Goal: Find specific page/section: Find specific page/section

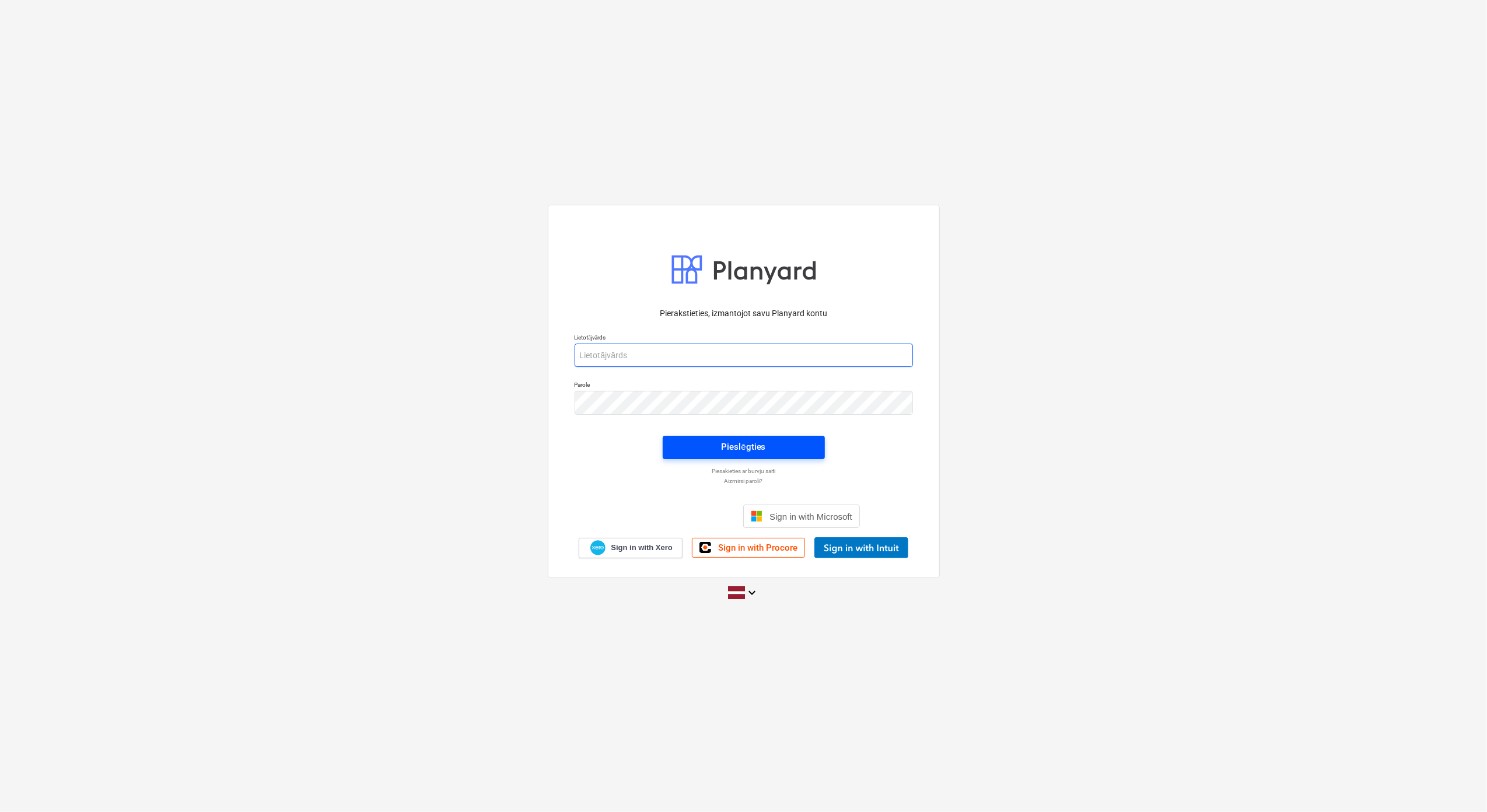
type input "[EMAIL_ADDRESS][DOMAIN_NAME]"
click at [775, 446] on span "Pieslēgties" at bounding box center [744, 447] width 134 height 15
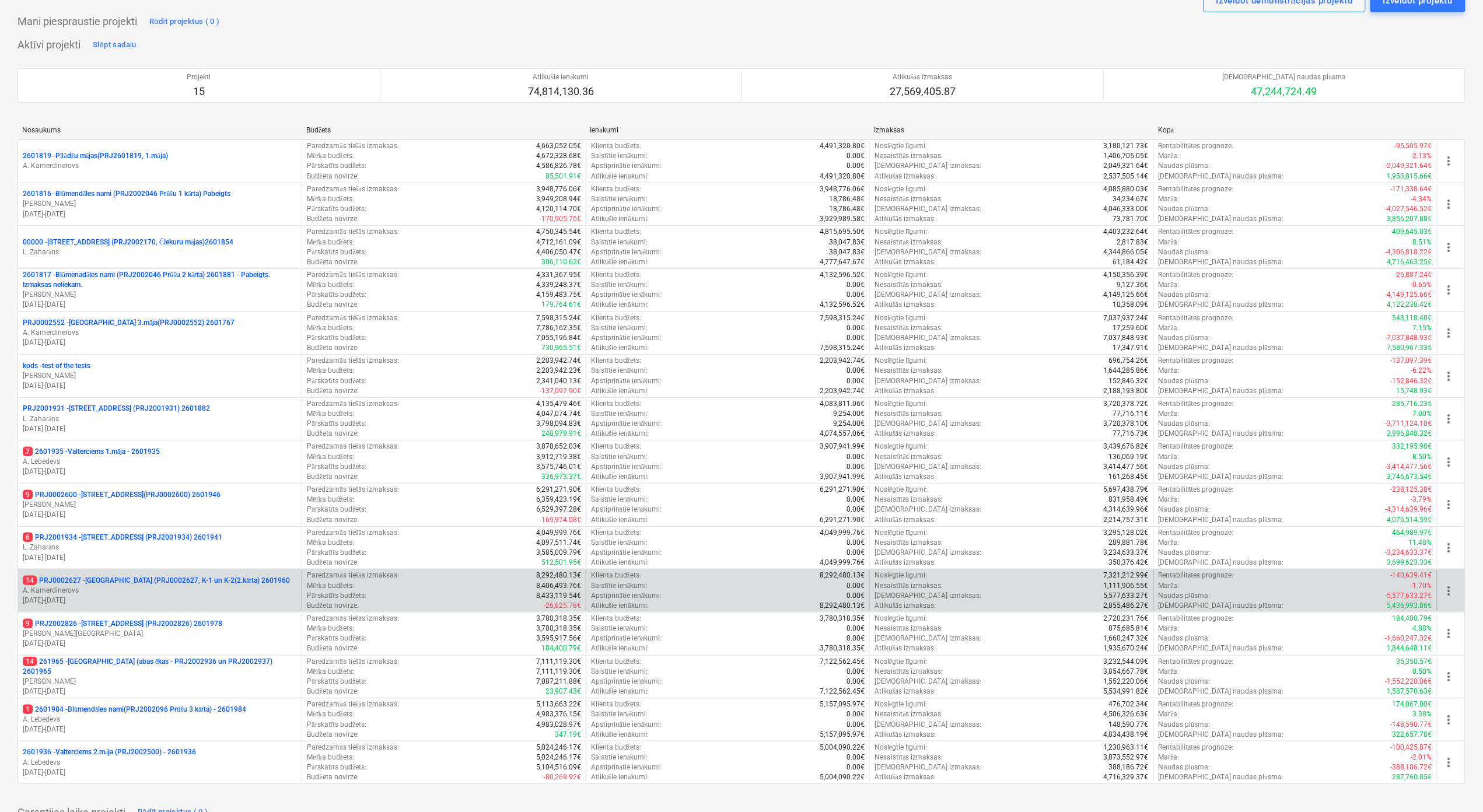
scroll to position [77, 0]
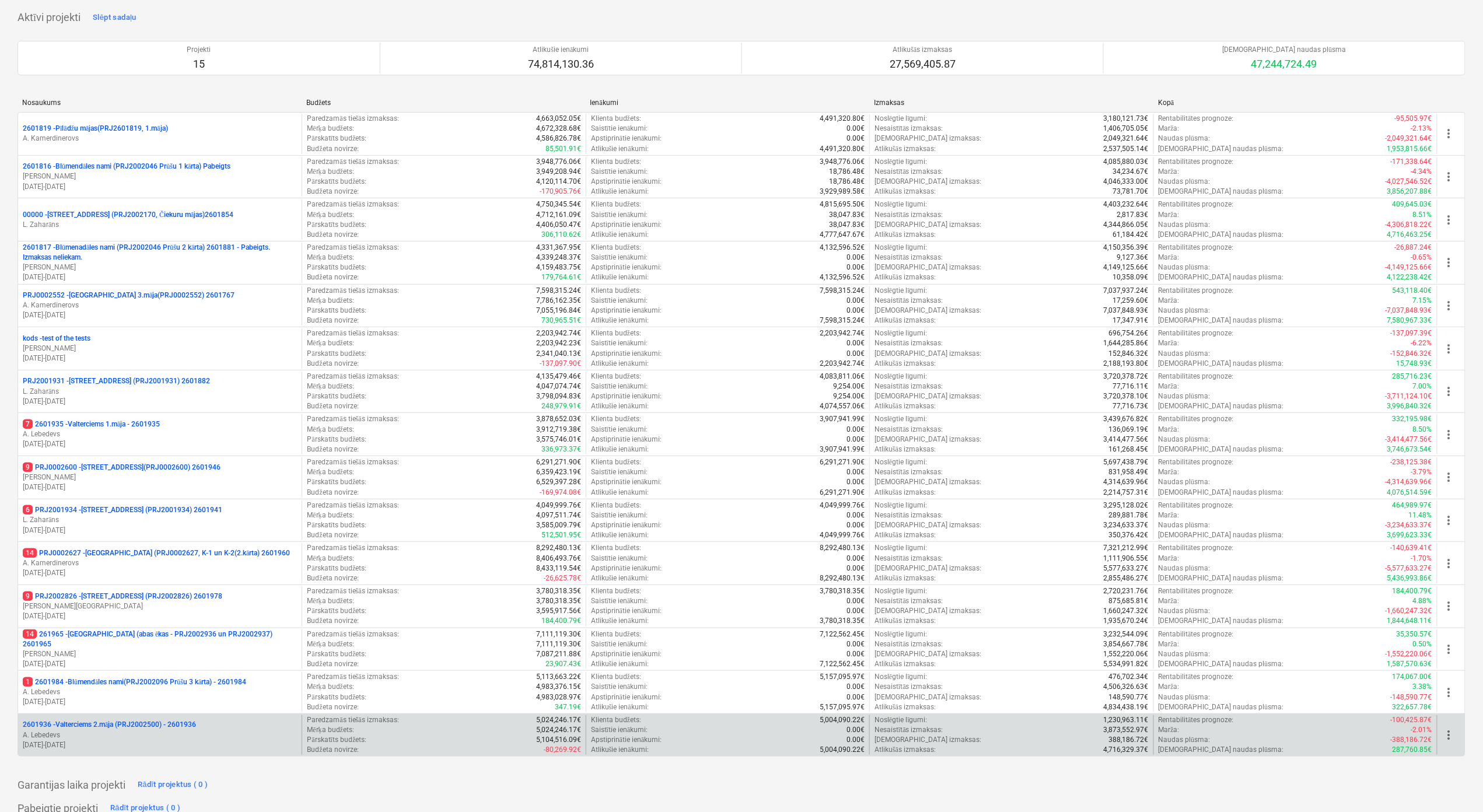
click at [141, 500] on p "2601936 - Valterciems 2.māja (PRJ2002500) - 2601936" at bounding box center [109, 725] width 173 height 10
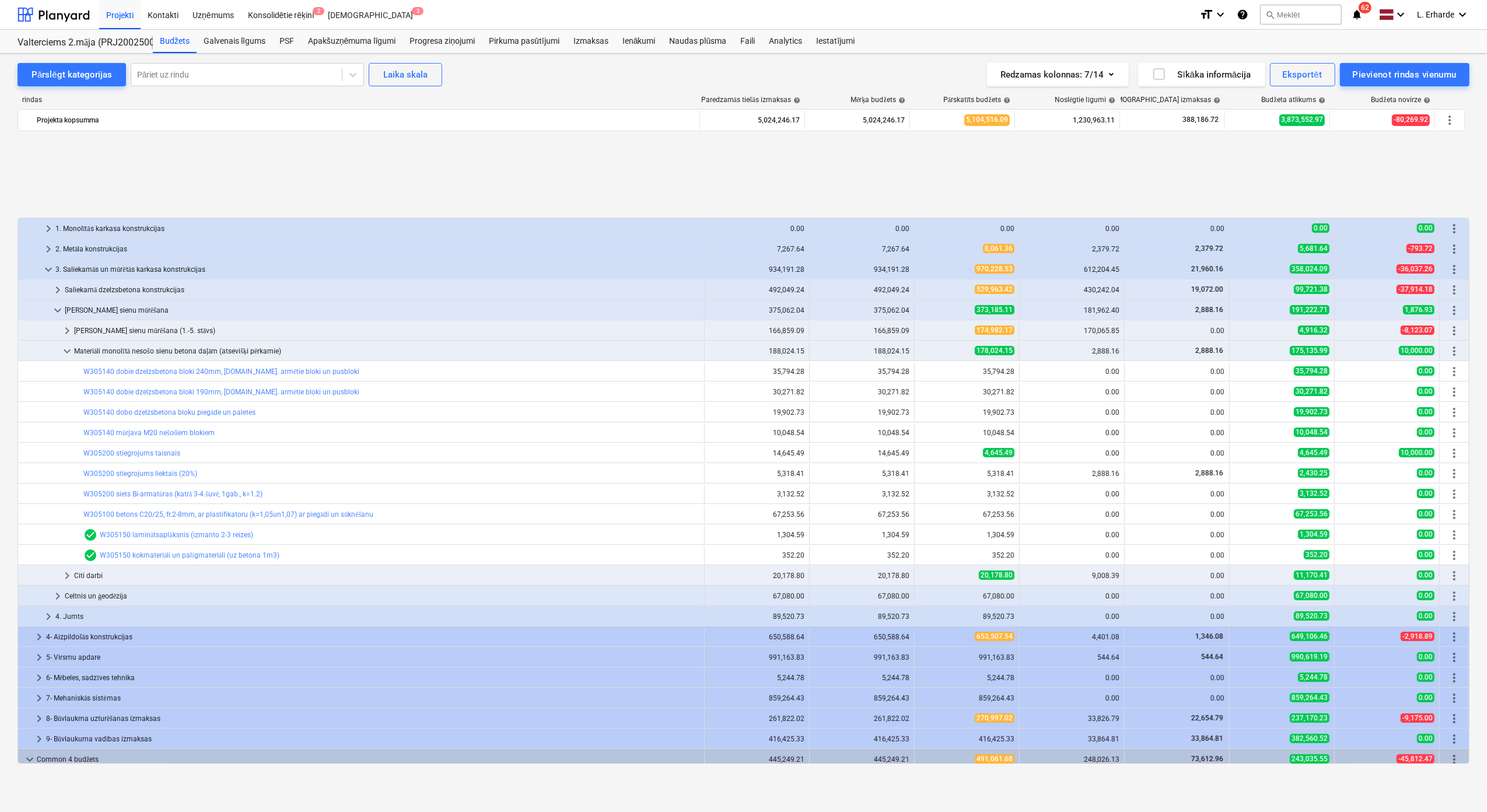
scroll to position [189, 0]
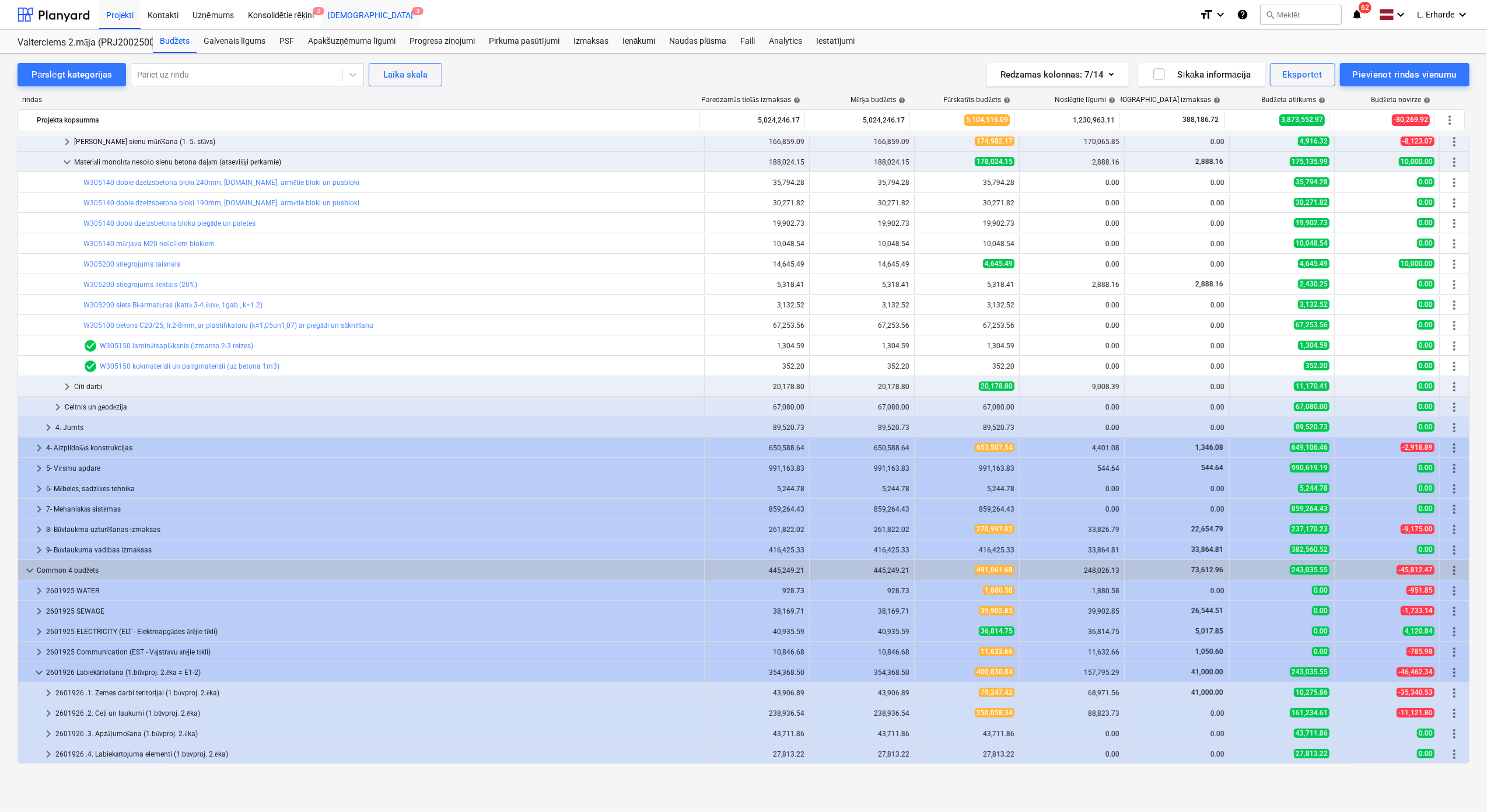
click at [344, 15] on div "[DEMOGRAPHIC_DATA] 3" at bounding box center [370, 14] width 99 height 29
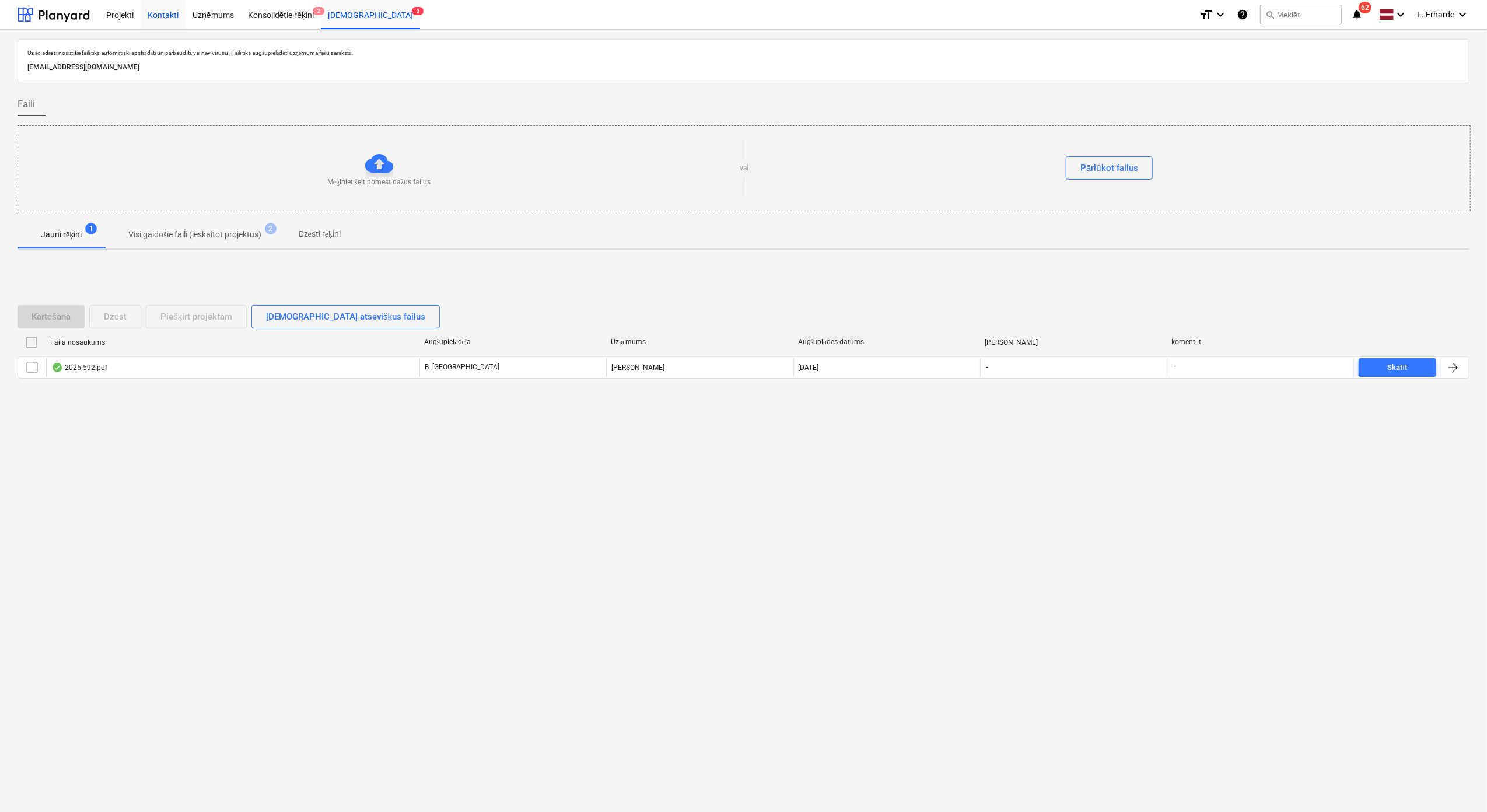
click at [168, 12] on div "Kontakti" at bounding box center [163, 14] width 45 height 29
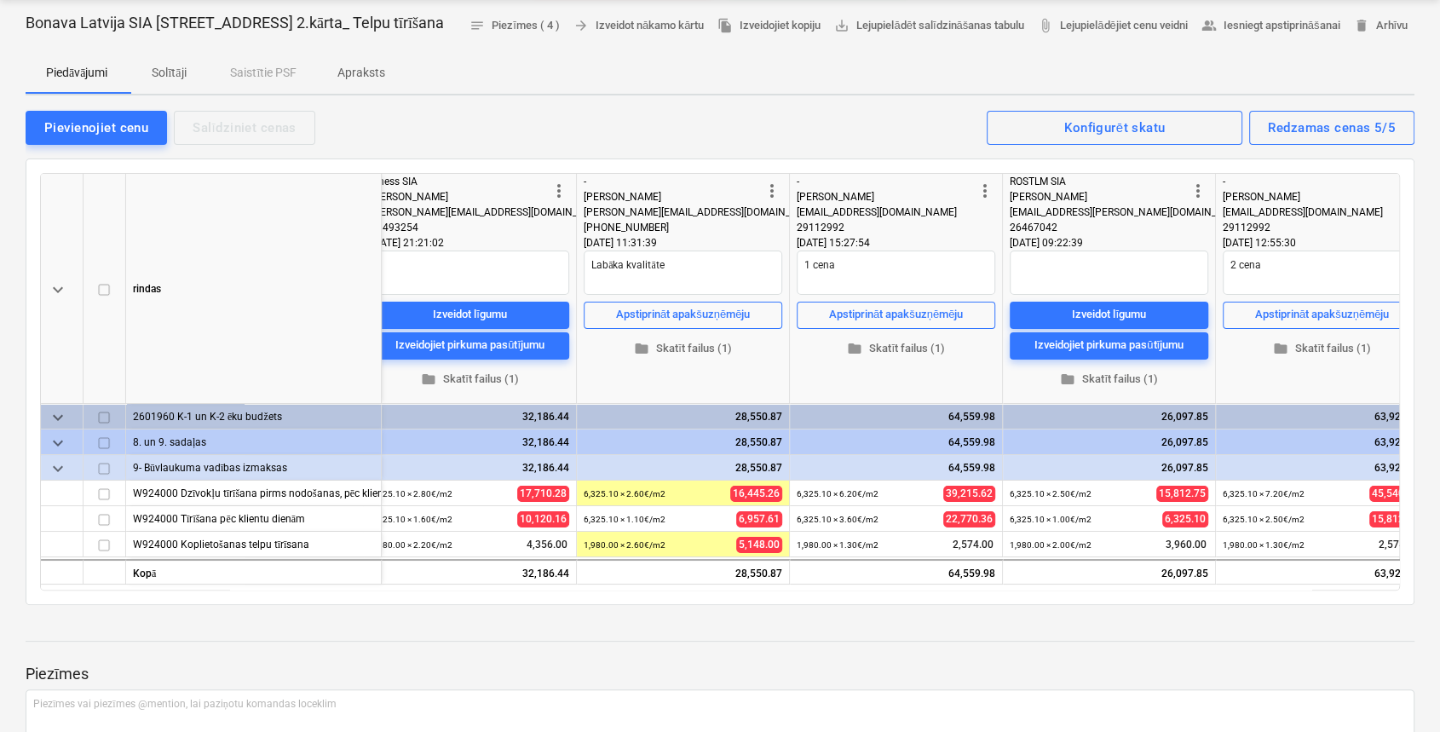
scroll to position [0, 490]
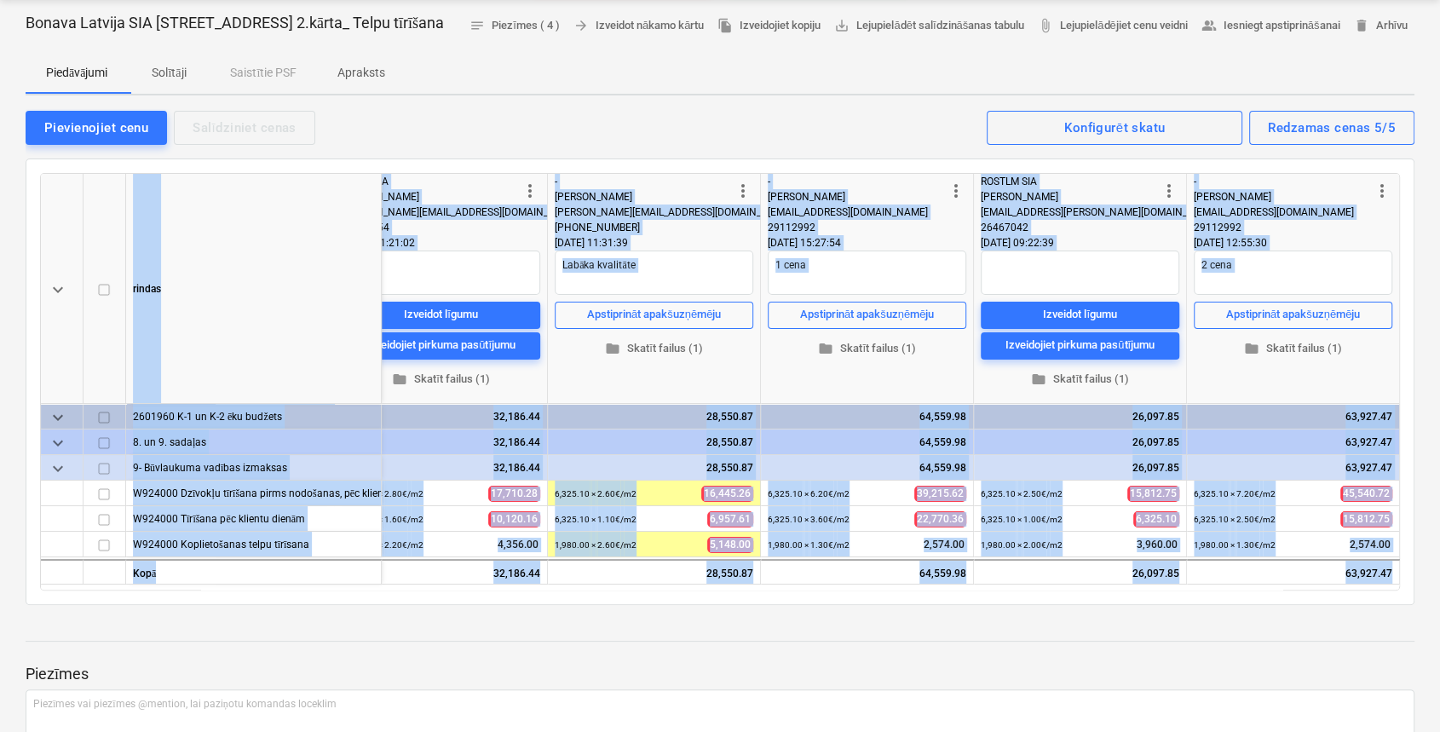
drag, startPoint x: 1320, startPoint y: 616, endPoint x: 1101, endPoint y: 643, distance: 220.7
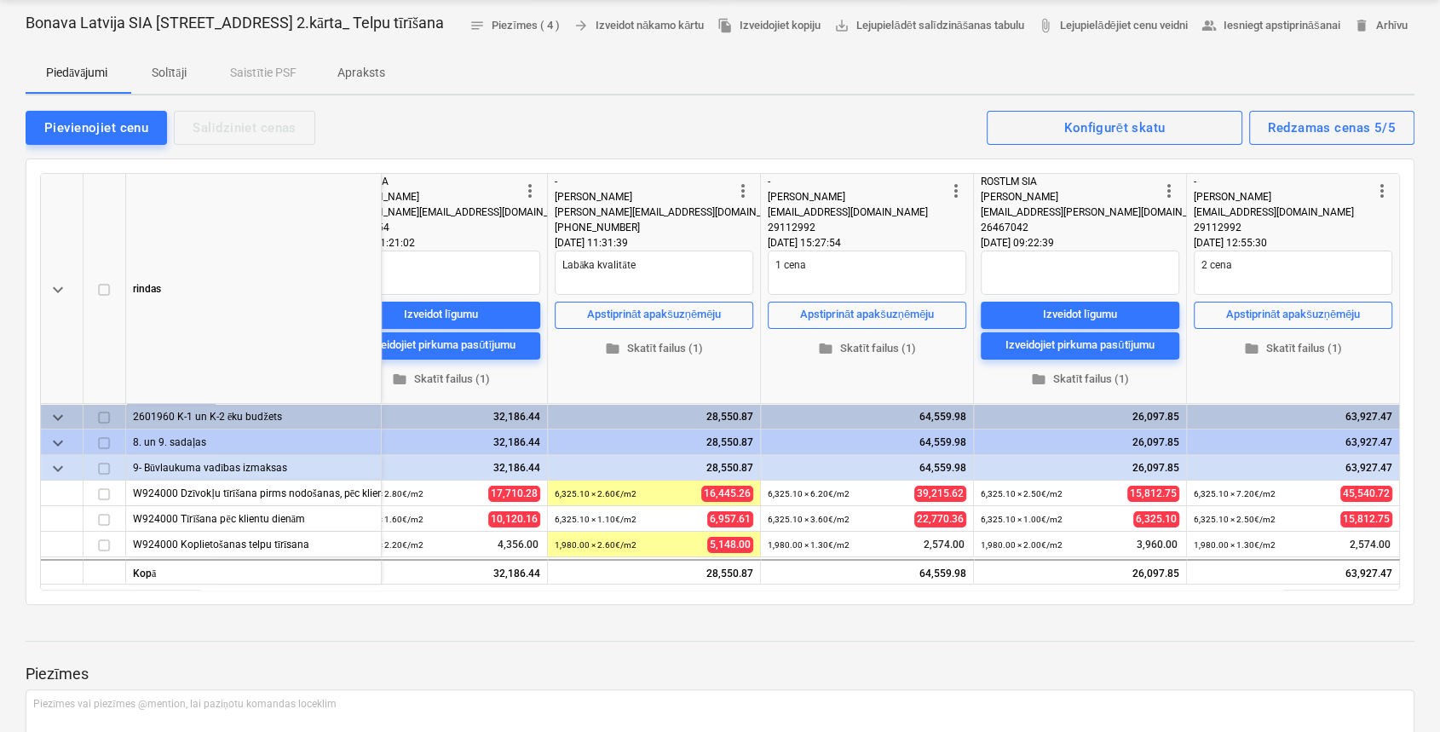
drag, startPoint x: 1101, startPoint y: 643, endPoint x: 969, endPoint y: 689, distance: 139.6
click at [969, 684] on p "Piezīmes" at bounding box center [720, 674] width 1389 height 20
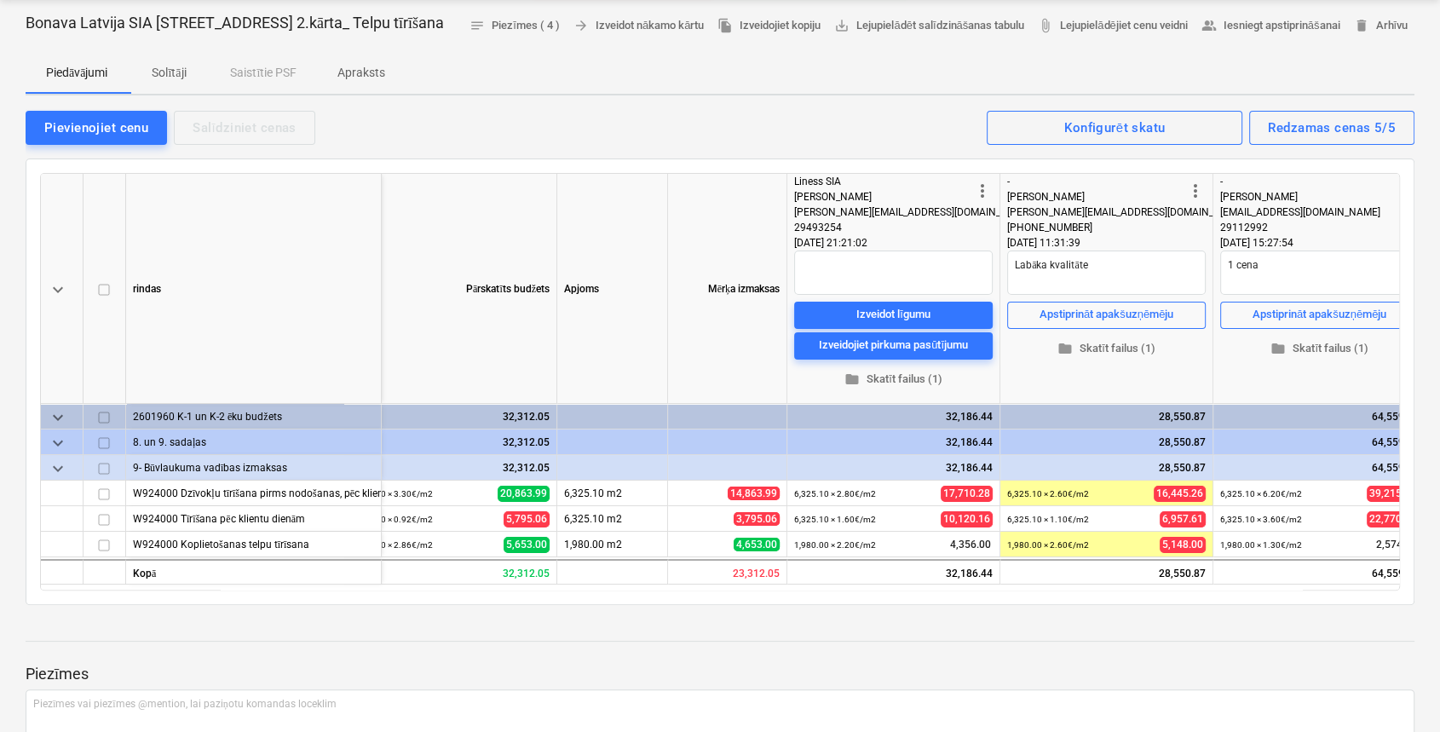
scroll to position [0, 0]
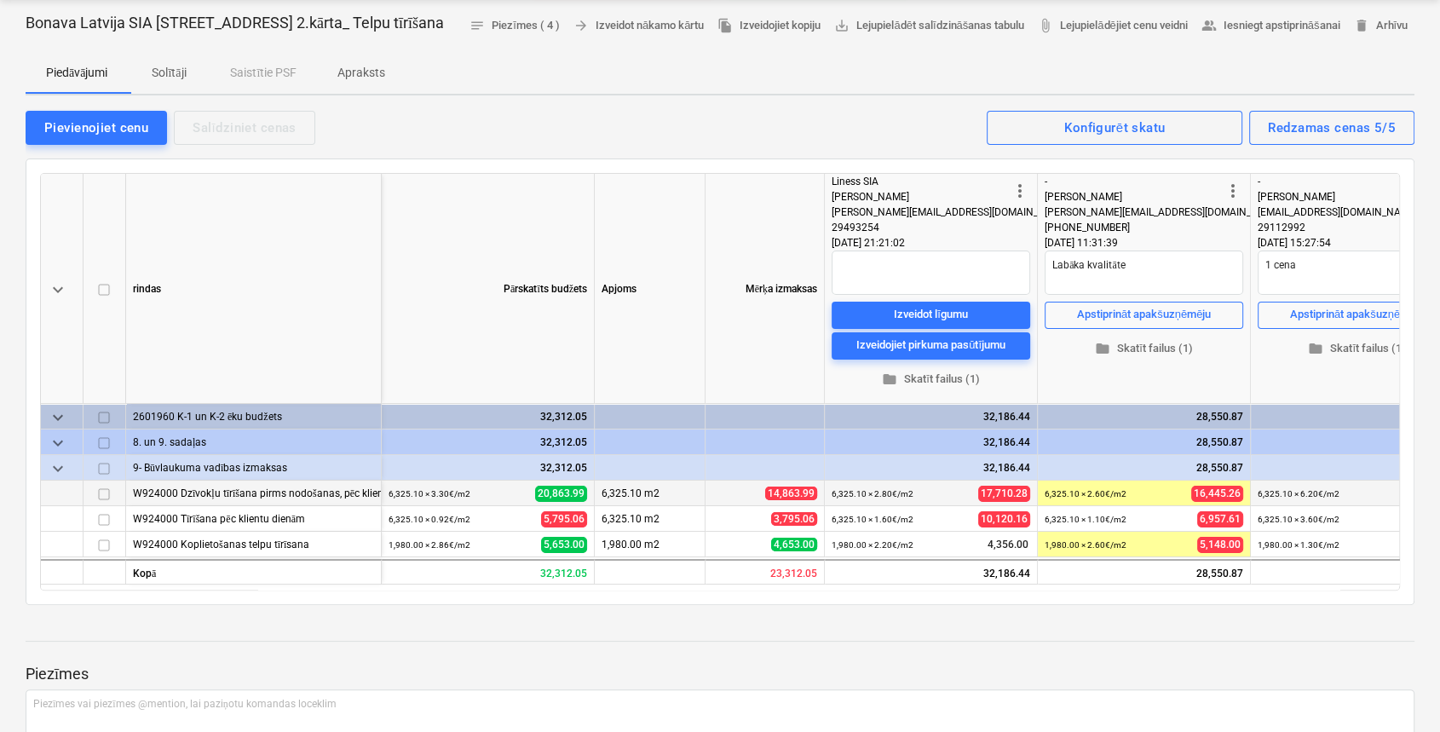
click at [249, 505] on div "W924000 Dzīvokļu tīrīšana pirms nodošanas, pēc klientu dienām, logu mazgāšana(p…" at bounding box center [253, 493] width 241 height 25
click at [40, 517] on div "keyboard_arrow_down rindas Pārskatīts budžets Apjoms Mērķa izmaksas more_vert L…" at bounding box center [720, 382] width 1360 height 418
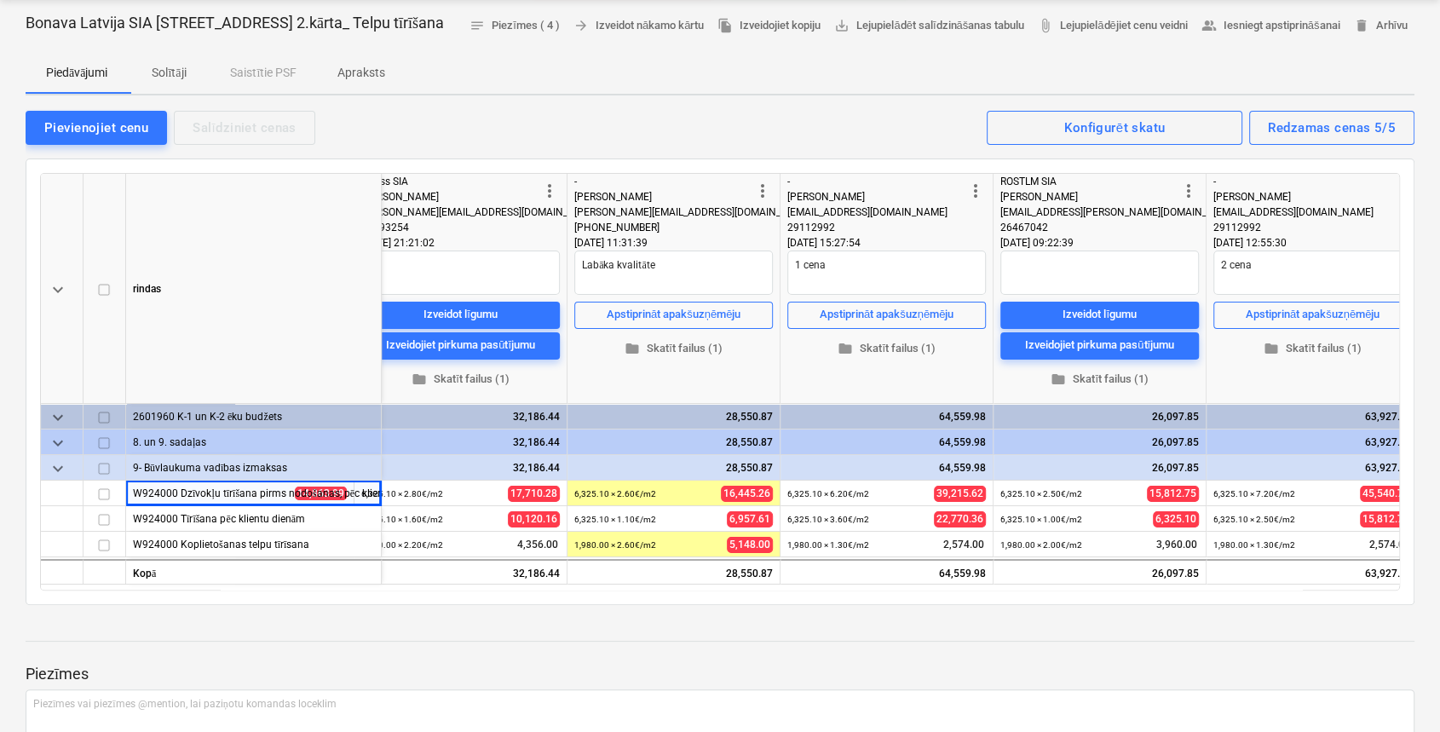
scroll to position [0, 490]
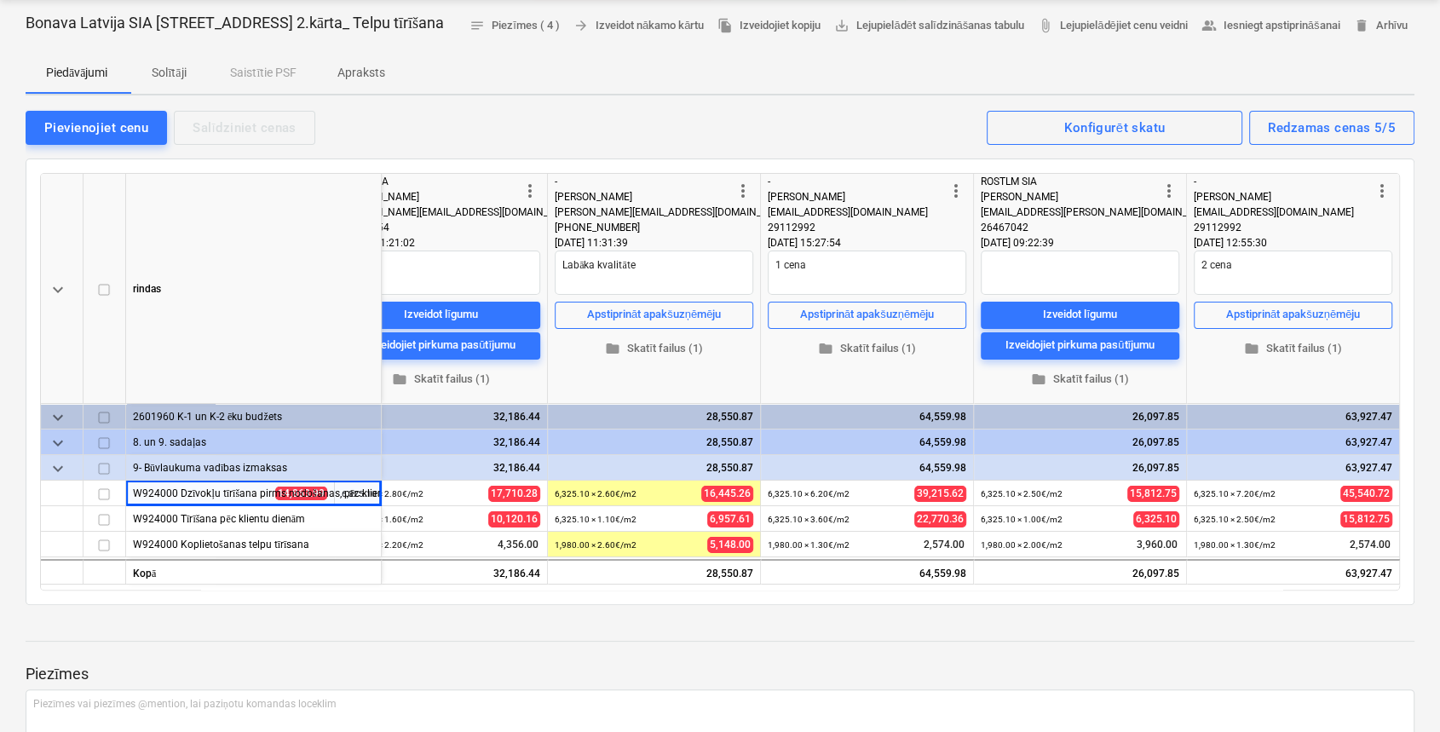
drag, startPoint x: 895, startPoint y: 616, endPoint x: 531, endPoint y: 616, distance: 363.9
click at [632, 605] on div "keyboard_arrow_down rindas Mērķa izmaksas more_vert Liness SIA Lidija Ejuba lid…" at bounding box center [720, 381] width 1389 height 447
drag, startPoint x: 444, startPoint y: 685, endPoint x: 461, endPoint y: 678, distance: 18.4
click at [447, 664] on div at bounding box center [720, 657] width 1389 height 14
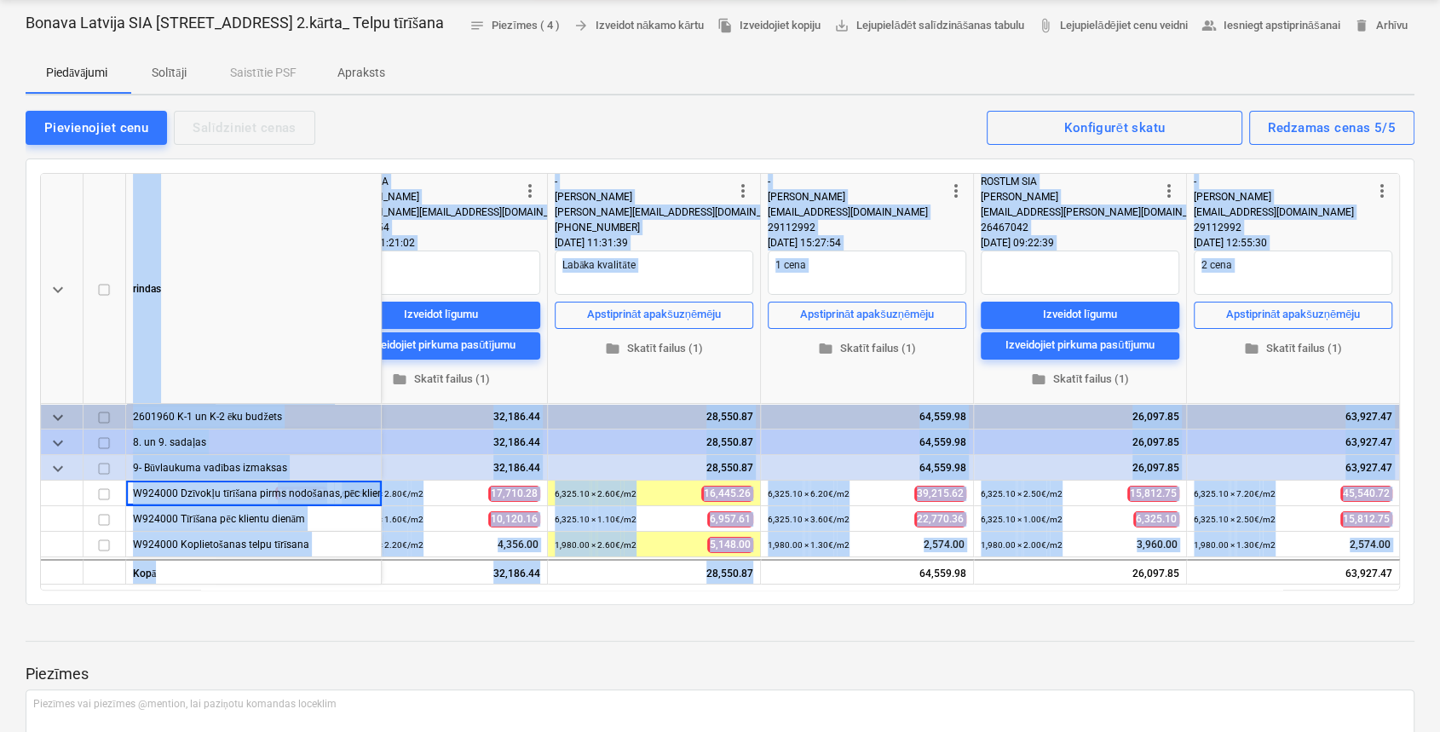
drag, startPoint x: 853, startPoint y: 608, endPoint x: 402, endPoint y: 619, distance: 450.9
click at [402, 605] on div "keyboard_arrow_down rindas Mērķa izmaksas more_vert Liness SIA Lidija Ejuba lid…" at bounding box center [720, 381] width 1389 height 447
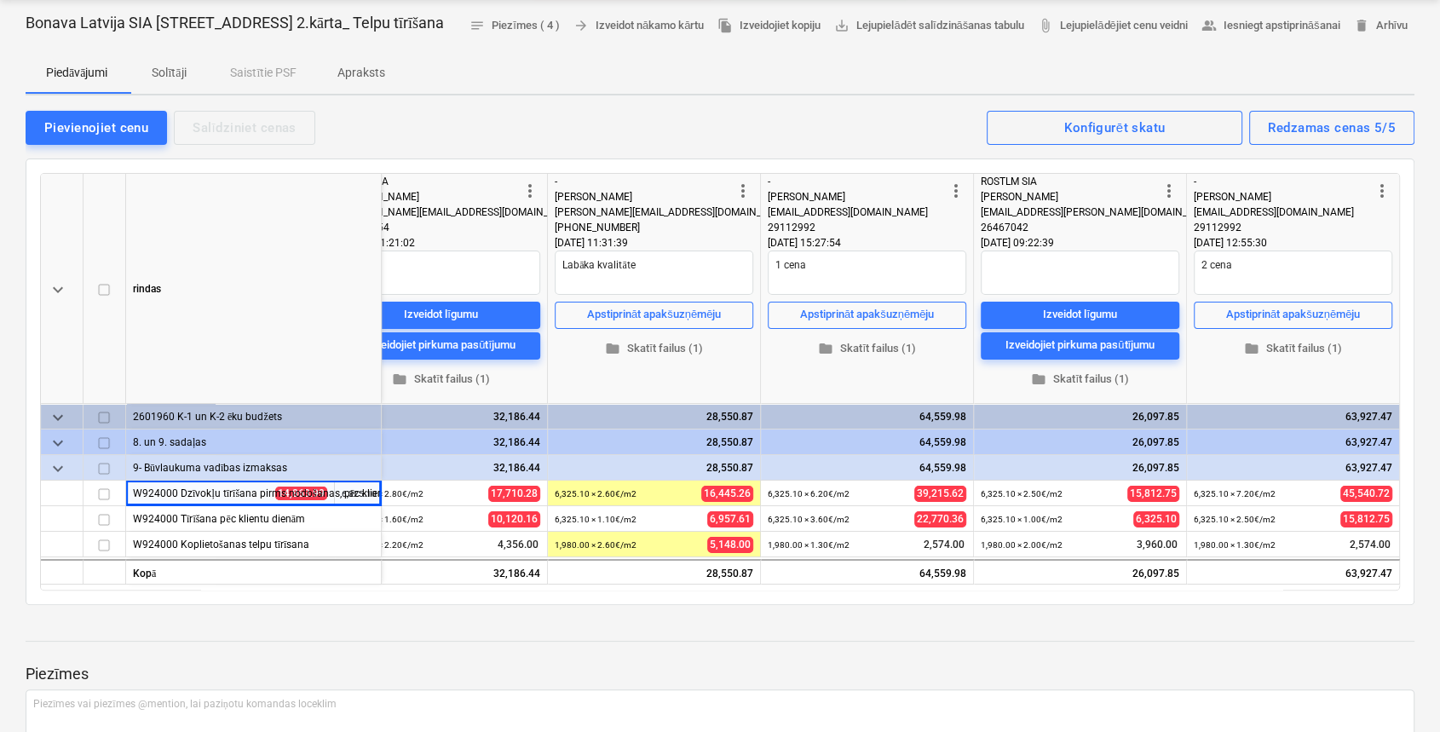
drag, startPoint x: 402, startPoint y: 619, endPoint x: 684, endPoint y: 694, distance: 291.8
click at [662, 684] on p "Piezīmes" at bounding box center [720, 674] width 1389 height 20
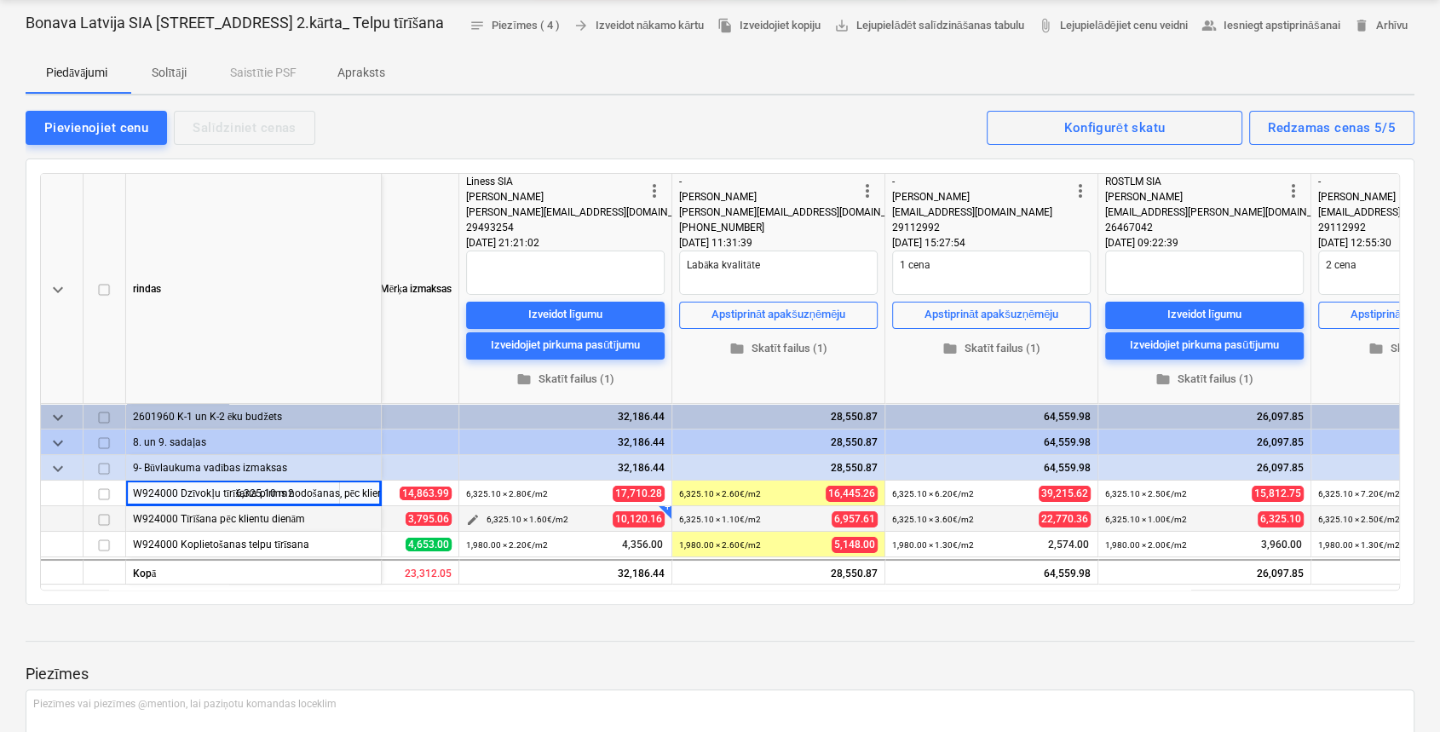
scroll to position [347, 0]
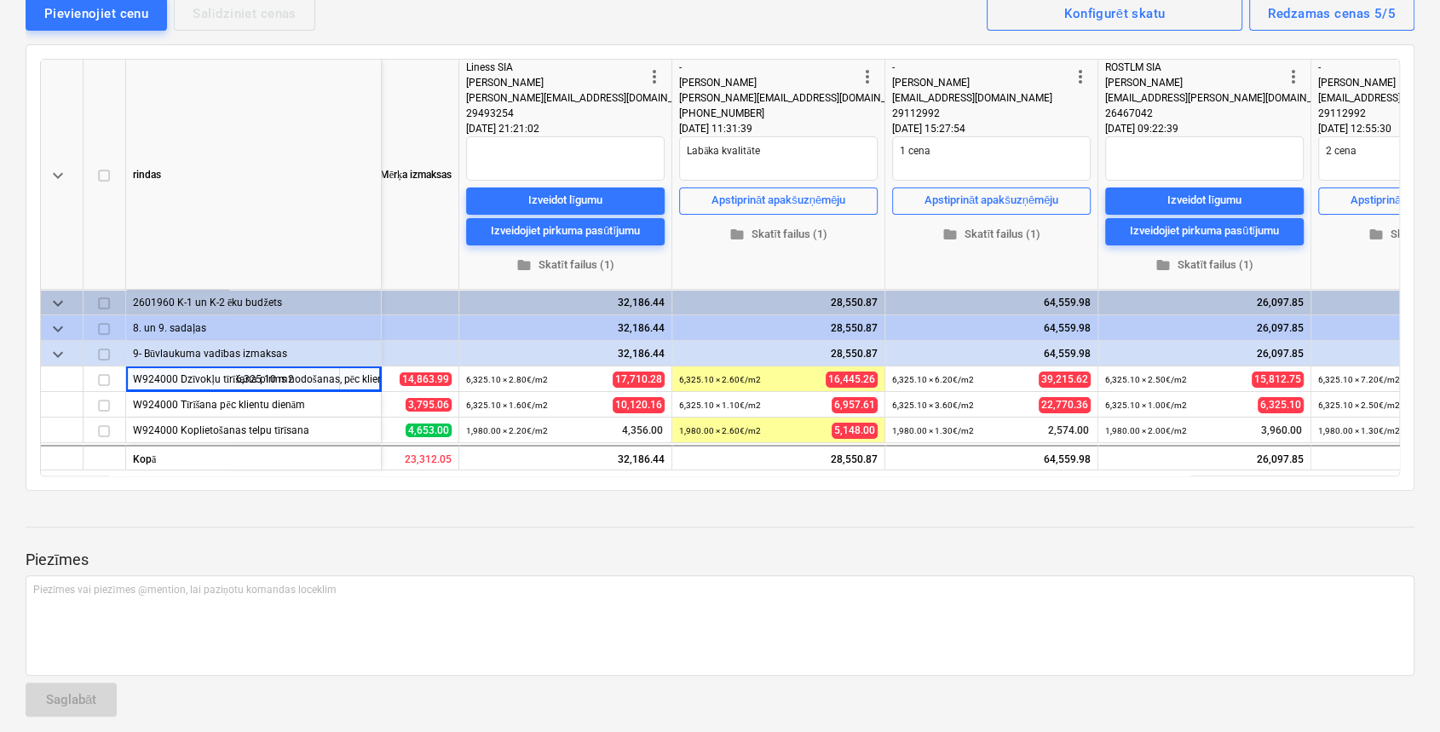
drag, startPoint x: 468, startPoint y: 502, endPoint x: 400, endPoint y: 510, distance: 68.7
click at [400, 491] on div "keyboard_arrow_down rindas Apjoms Mērķa izmaksas more_vert Liness SIA Lidija Ej…" at bounding box center [720, 267] width 1389 height 447
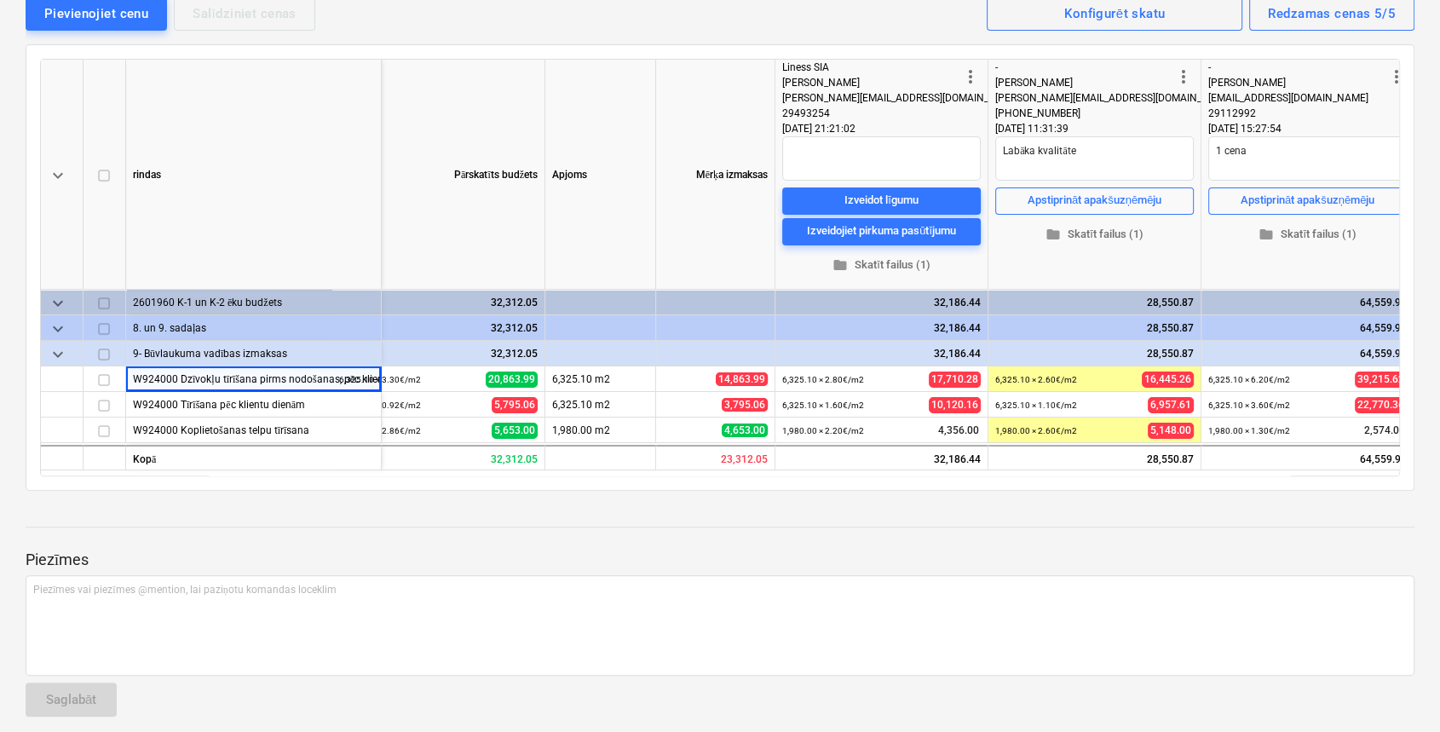
scroll to position [460, 0]
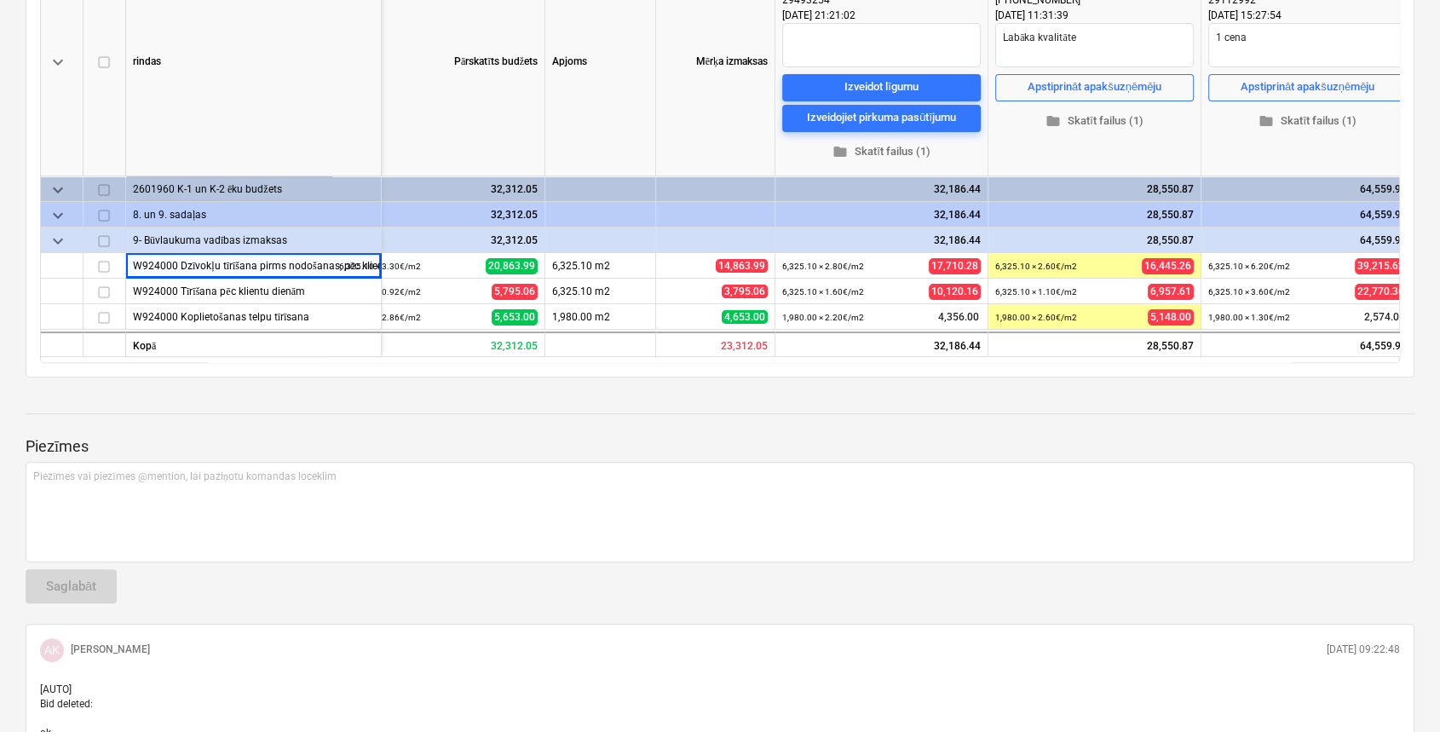
drag, startPoint x: 1046, startPoint y: 387, endPoint x: 1271, endPoint y: 395, distance: 225.9
click at [1271, 377] on div "keyboard_arrow_down rindas Pārskatīts budžets Apjoms Mērķa izmaksas more_vert L…" at bounding box center [720, 154] width 1389 height 447
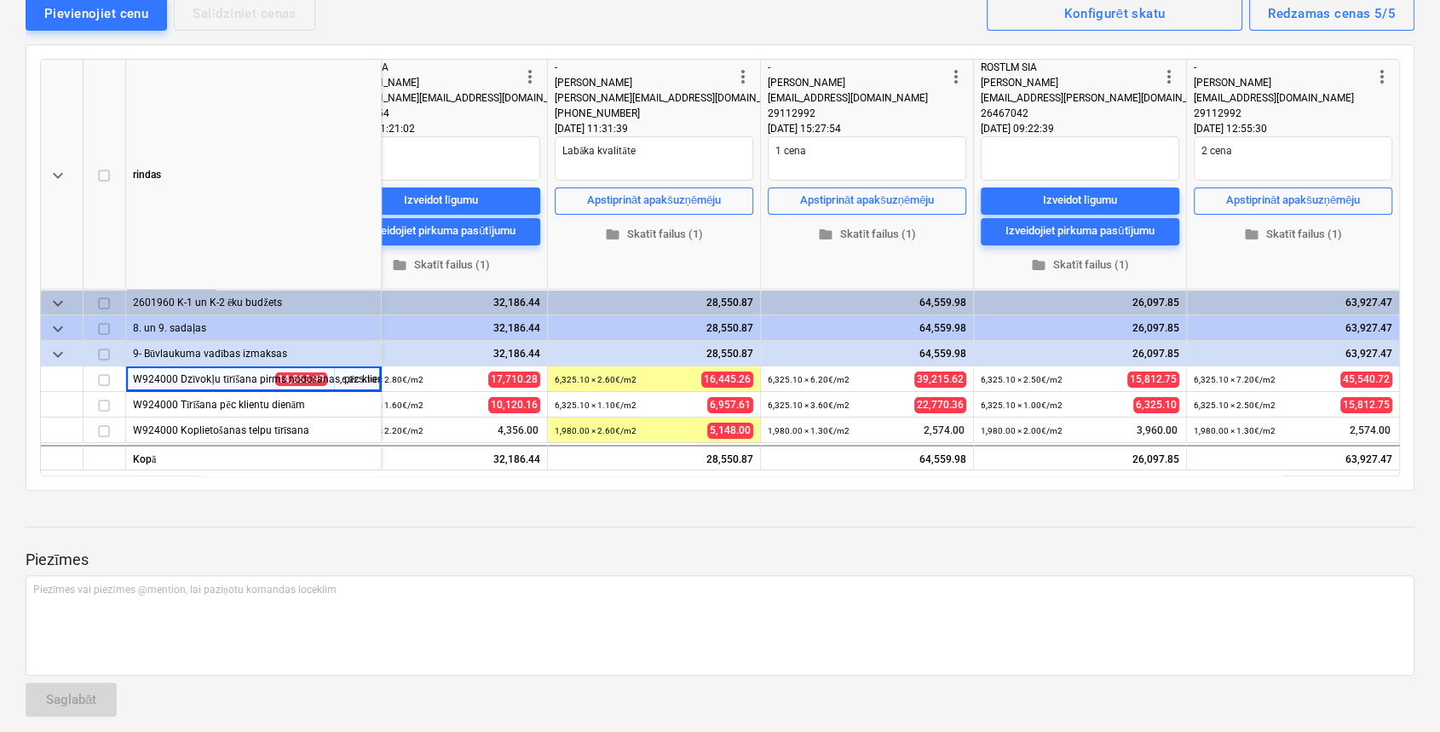
scroll to position [0, 452]
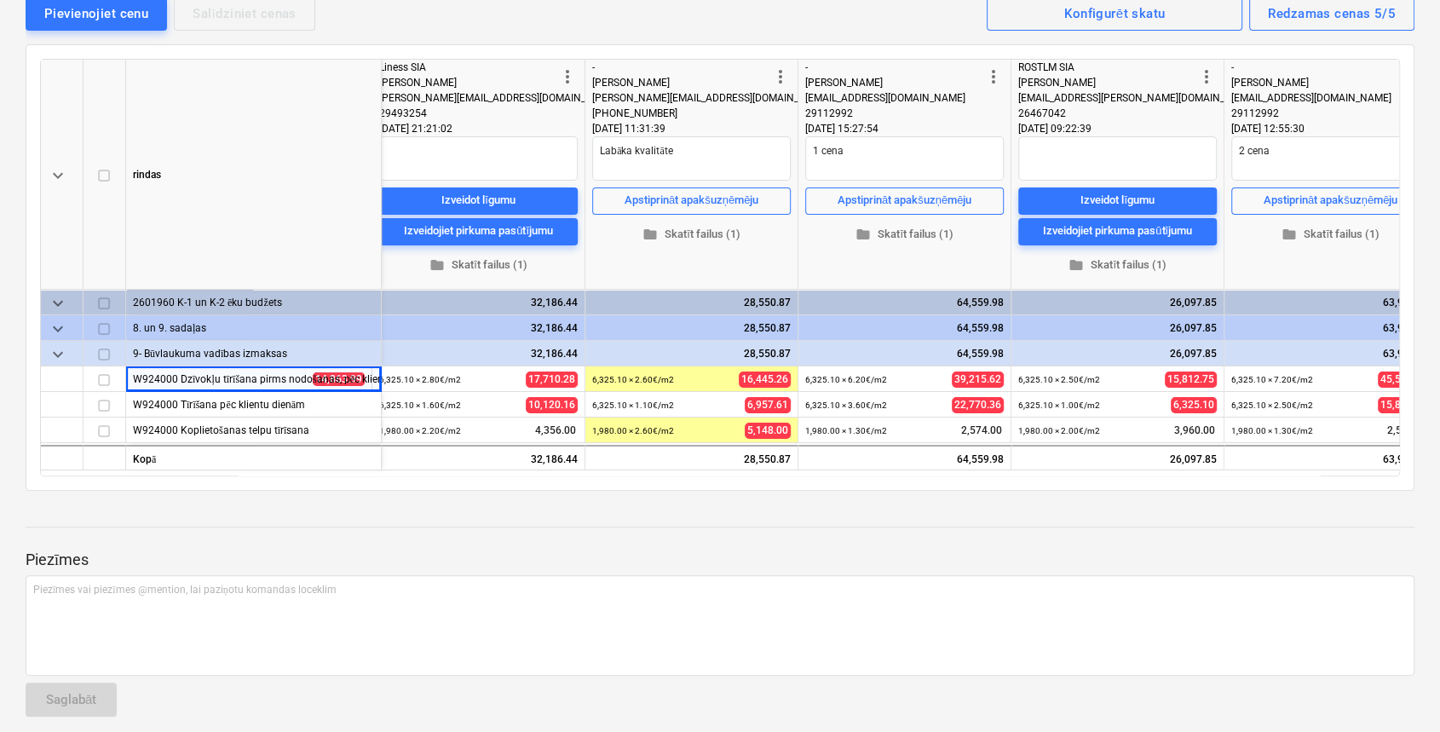
drag, startPoint x: 1198, startPoint y: 503, endPoint x: 1317, endPoint y: 510, distance: 118.7
click at [1317, 491] on div "keyboard_arrow_down rindas Mērķa izmaksas more_vert Liness SIA Lidija Ejuba lid…" at bounding box center [720, 267] width 1389 height 447
type textarea "x"
